Goal: Navigation & Orientation: Understand site structure

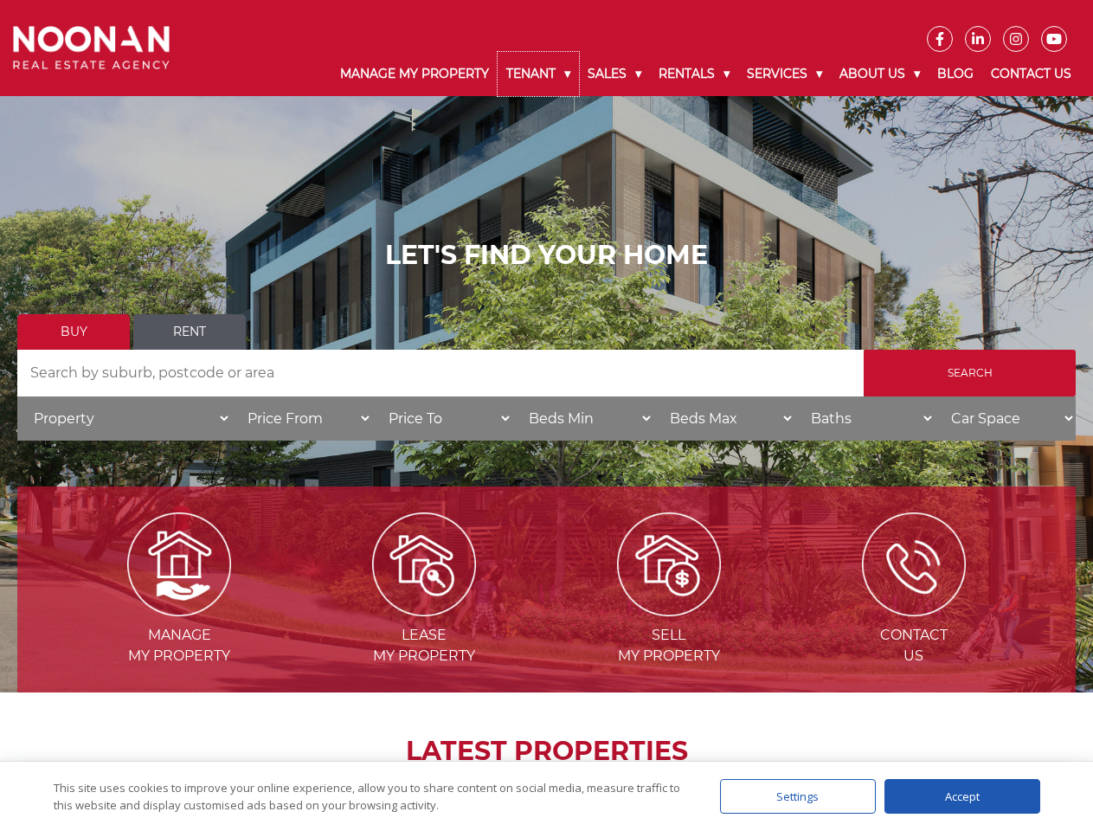
click at [539, 74] on link "Tenant" at bounding box center [538, 74] width 81 height 44
click at [616, 74] on link "Sales" at bounding box center [614, 74] width 71 height 44
click at [695, 74] on link "Rentals" at bounding box center [694, 74] width 88 height 44
click at [787, 74] on link "Services" at bounding box center [784, 74] width 93 height 44
click at [882, 74] on link "About Us" at bounding box center [880, 74] width 98 height 44
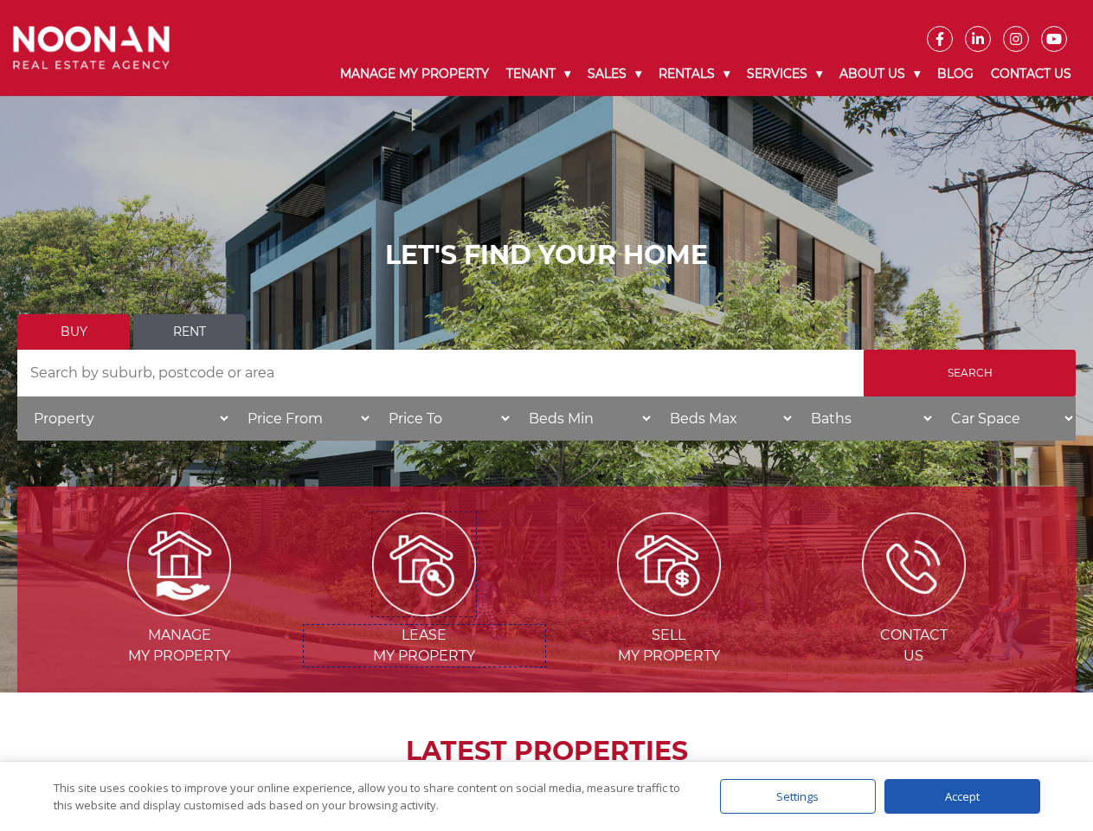
click at [424, 609] on img at bounding box center [424, 565] width 104 height 104
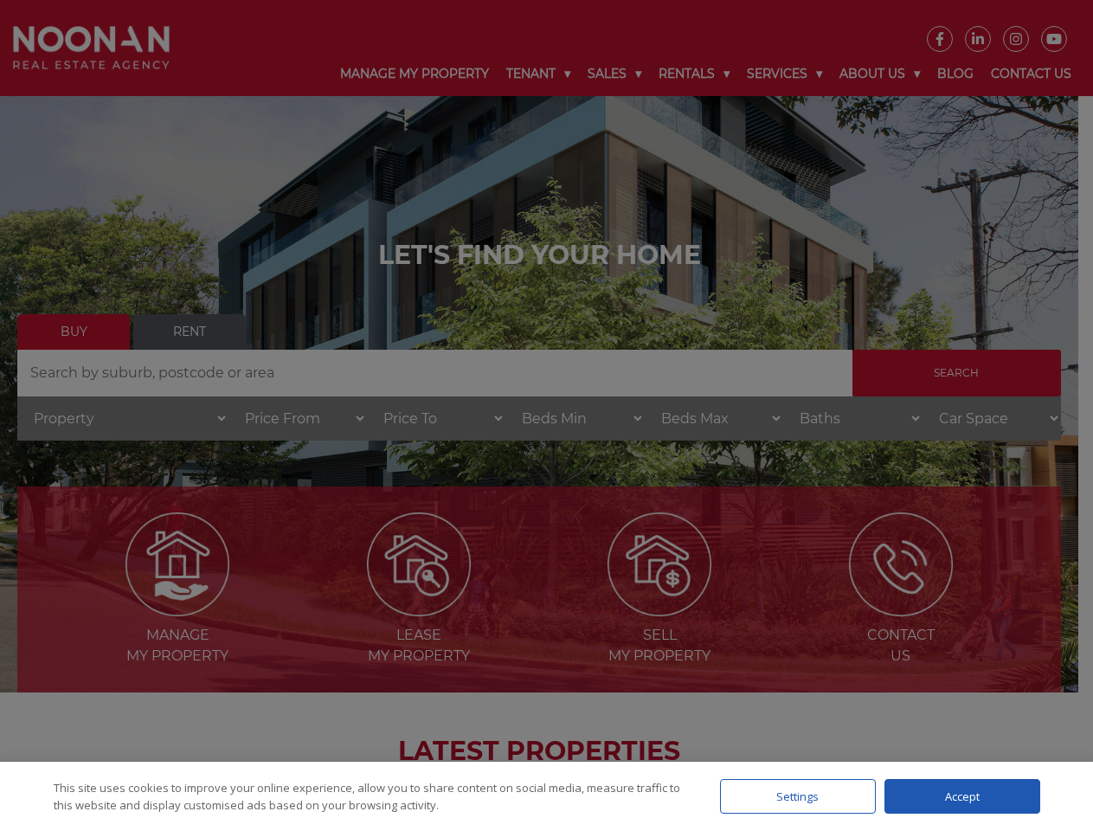
click at [798, 796] on div "Settings" at bounding box center [798, 796] width 156 height 35
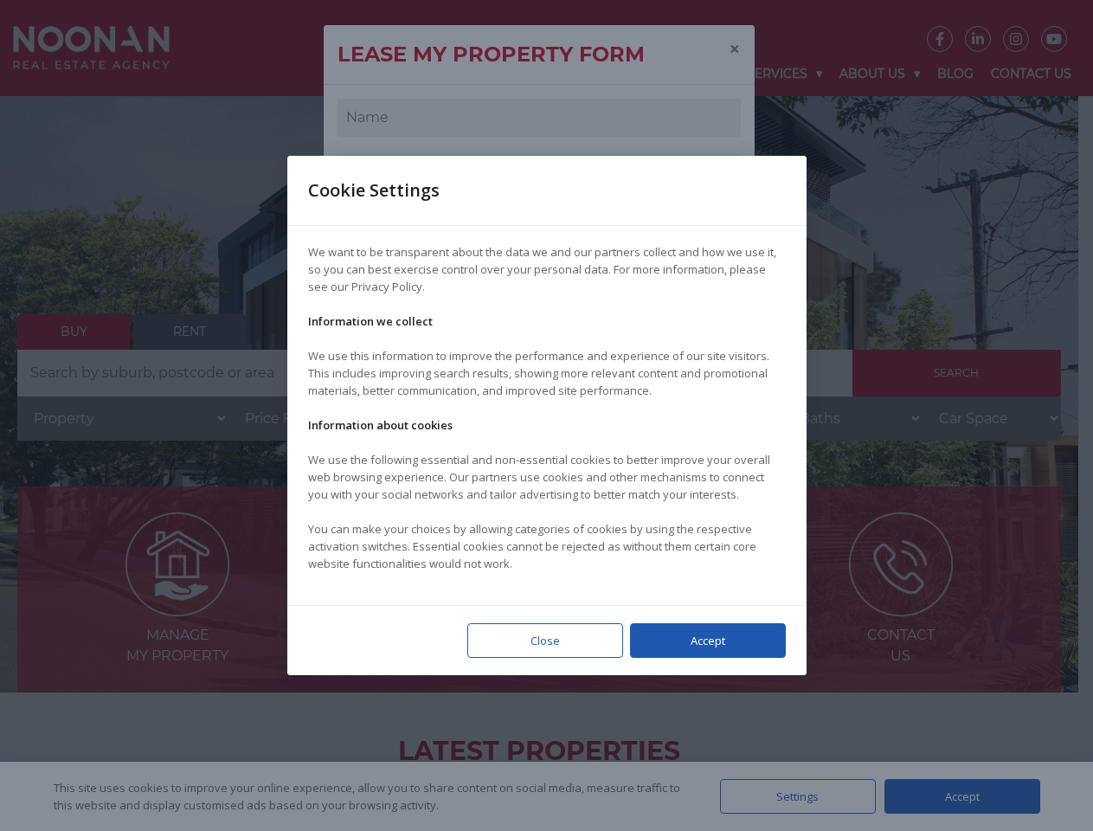
click at [963, 796] on div at bounding box center [546, 415] width 1093 height 831
